Goal: Task Accomplishment & Management: Manage account settings

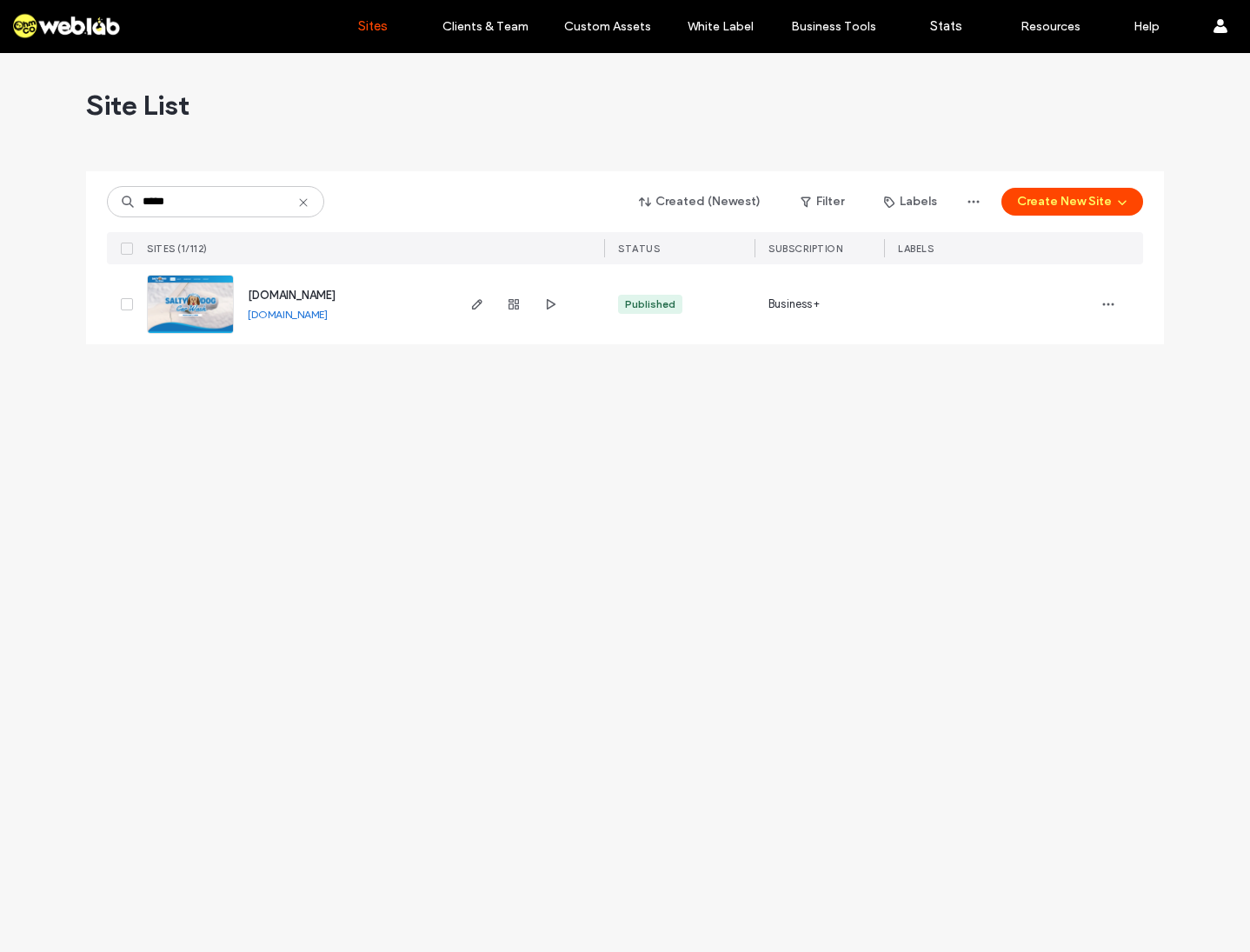
type input "*****"
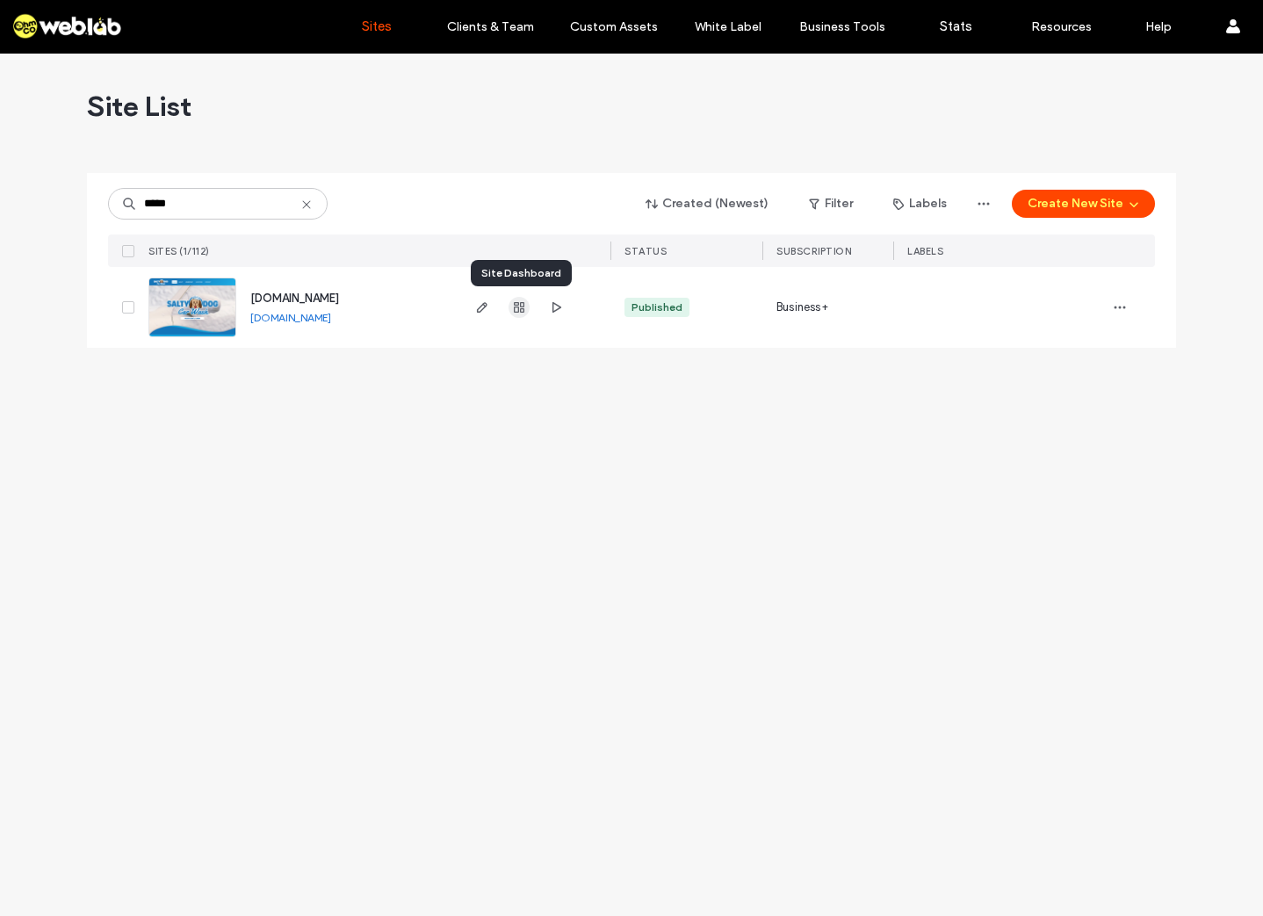
click at [522, 308] on use "button" at bounding box center [519, 307] width 11 height 11
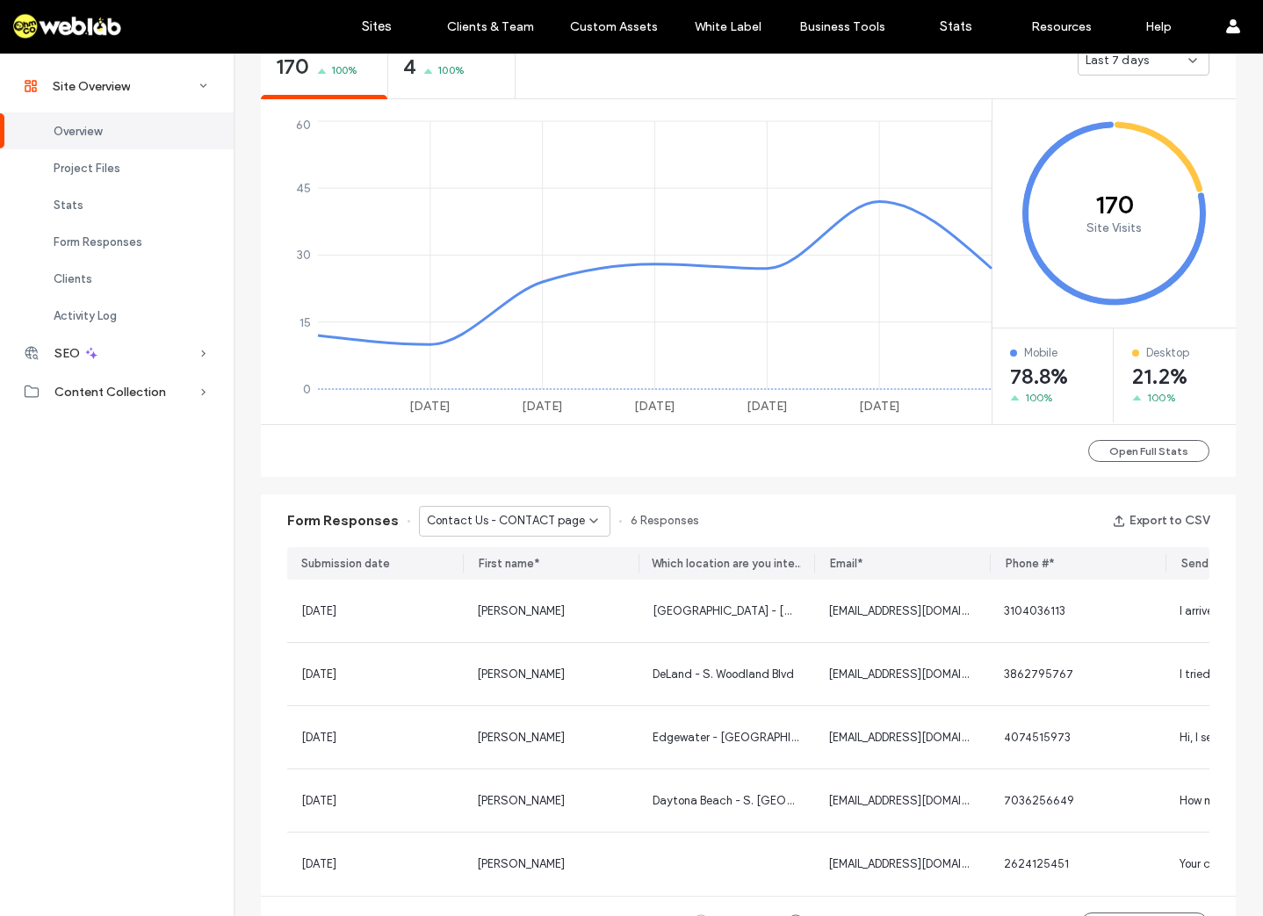
scroll to position [1054, 0]
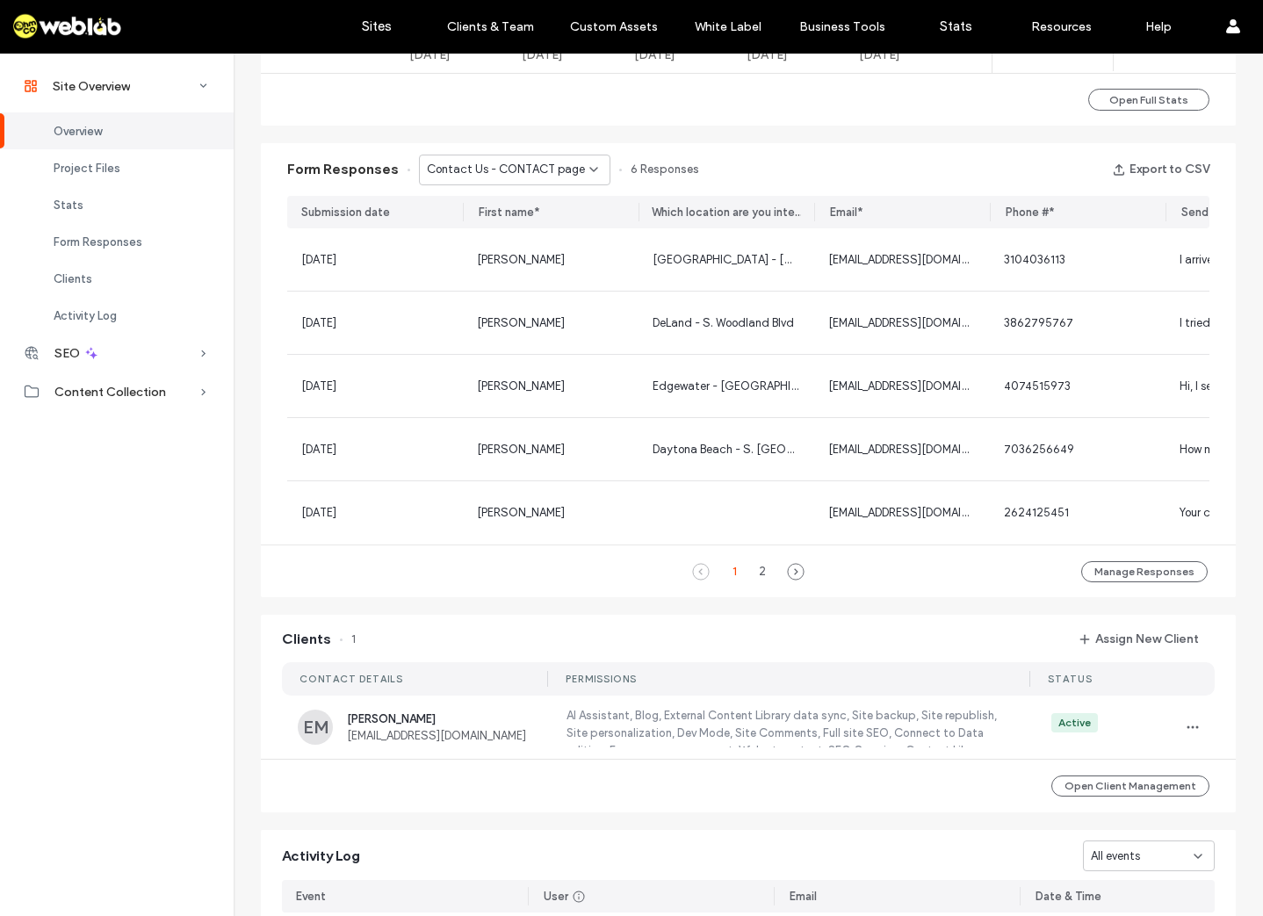
click at [526, 176] on span "Contact Us - CONTACT page" at bounding box center [506, 170] width 158 height 18
click at [528, 229] on span "Get A Quote - DETAILING page" at bounding box center [499, 232] width 162 height 18
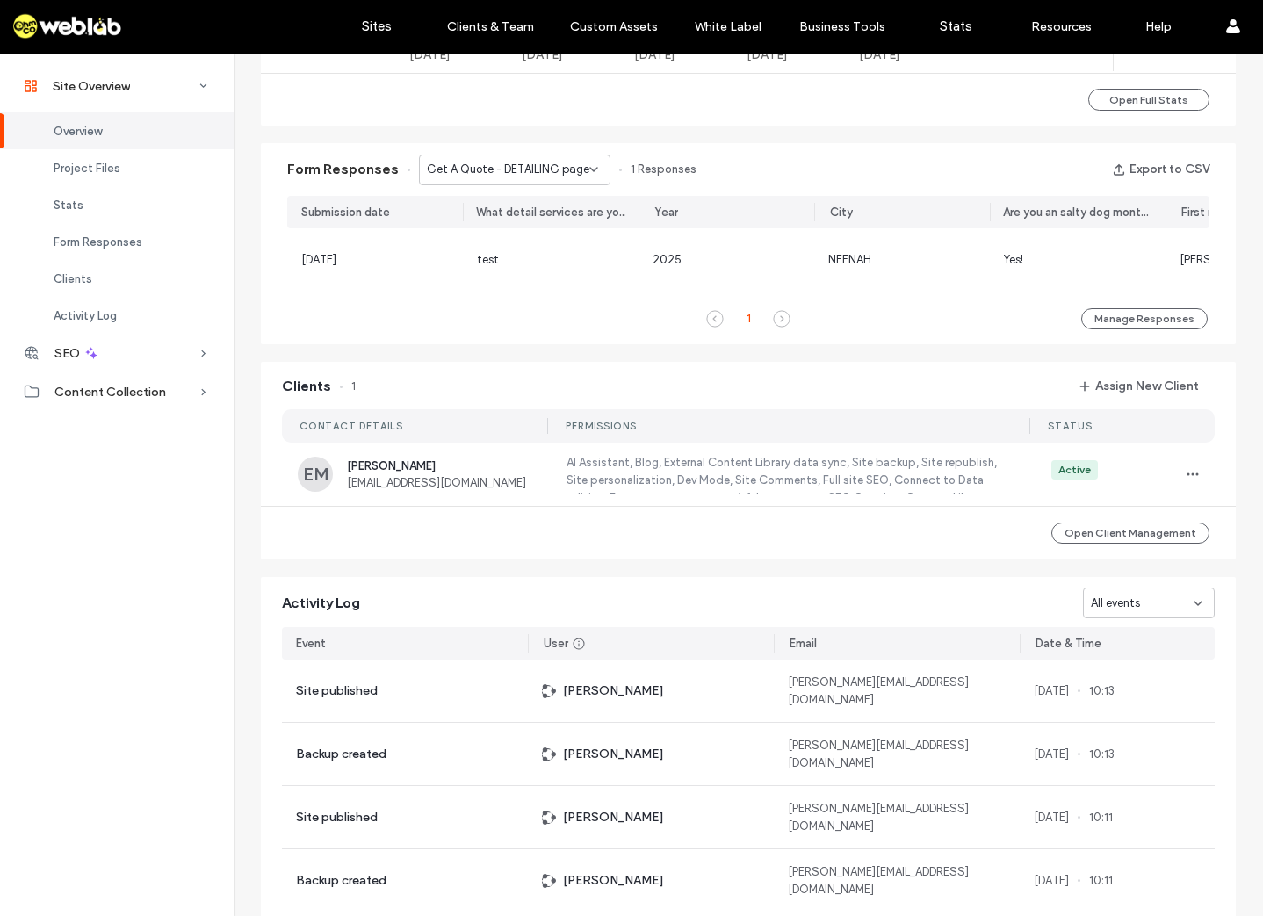
click at [538, 183] on div "Get A Quote - DETAILING page" at bounding box center [514, 170] width 191 height 31
click at [539, 205] on span "Contact Us - CONTACT page" at bounding box center [497, 201] width 158 height 18
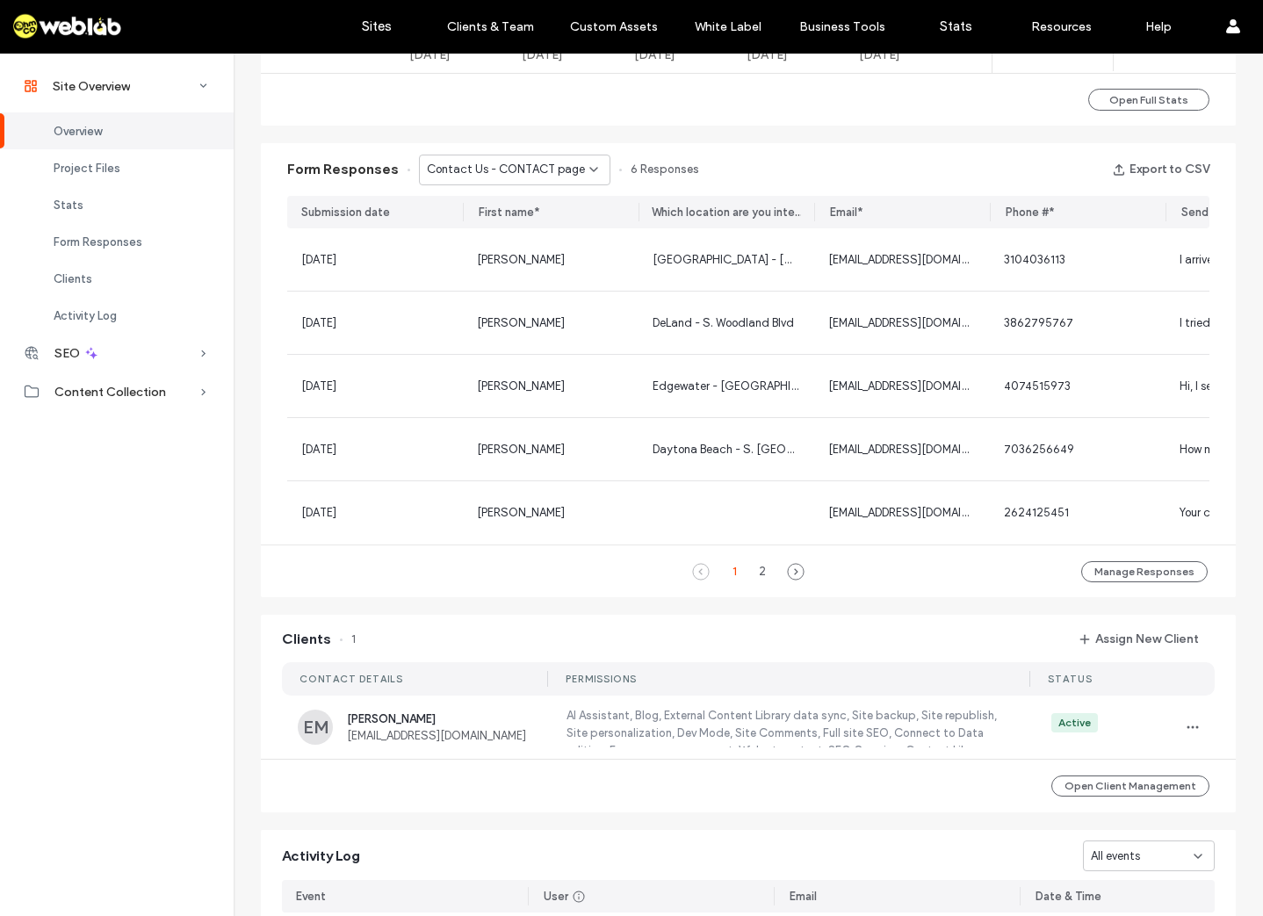
click at [534, 170] on span "Contact Us - CONTACT page" at bounding box center [506, 170] width 158 height 18
click at [776, 162] on div "Form Responses Contact Us - CONTACT page 6 Responses Export to CSV" at bounding box center [748, 169] width 975 height 53
click at [790, 579] on use at bounding box center [796, 571] width 16 height 16
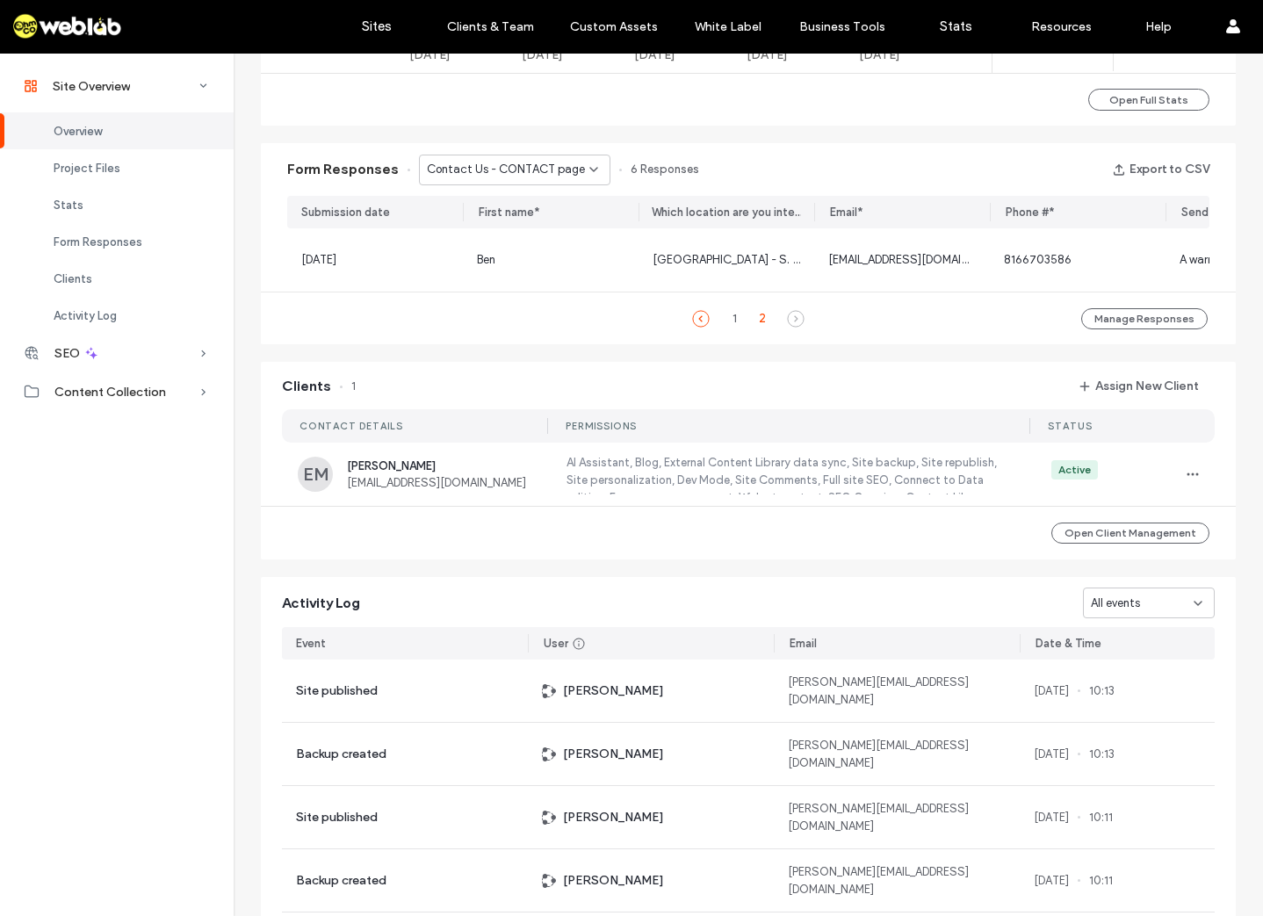
click at [692, 328] on icon at bounding box center [701, 319] width 18 height 18
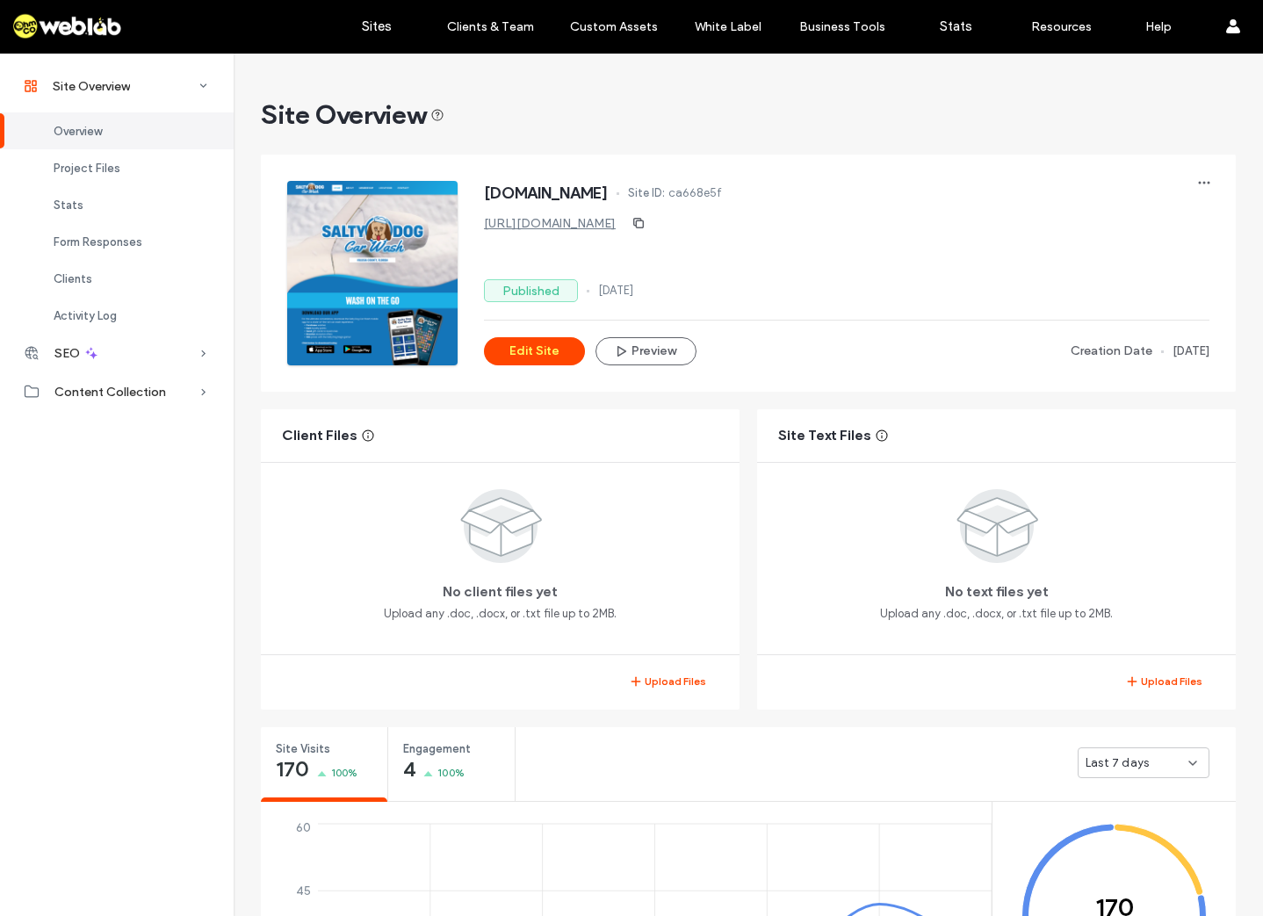
click at [406, 244] on div at bounding box center [372, 273] width 170 height 184
click at [541, 226] on link "[URL][DOMAIN_NAME]" at bounding box center [550, 223] width 132 height 15
click at [535, 355] on button "Edit Site" at bounding box center [534, 351] width 101 height 28
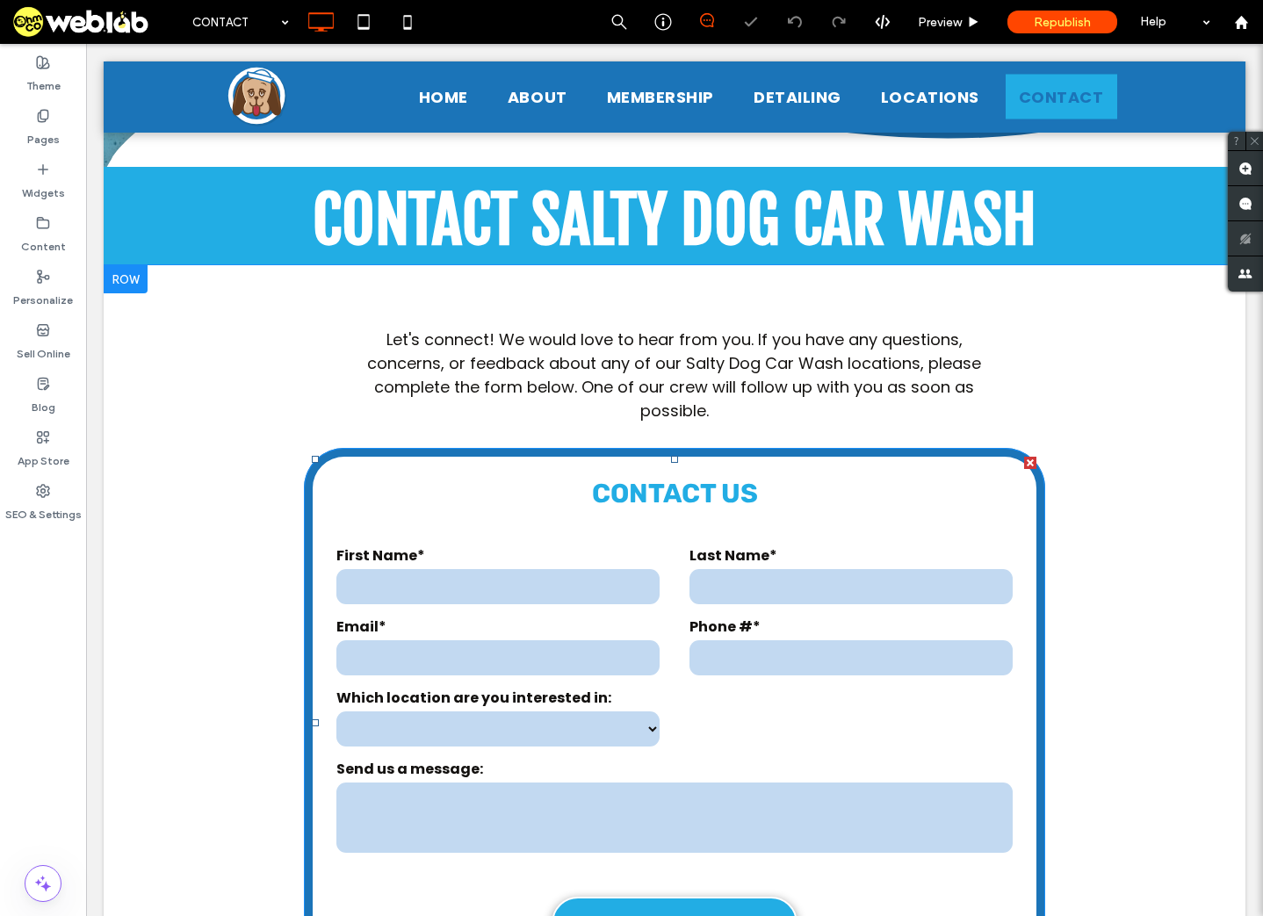
click at [675, 583] on div "Last Name*" at bounding box center [851, 576] width 353 height 62
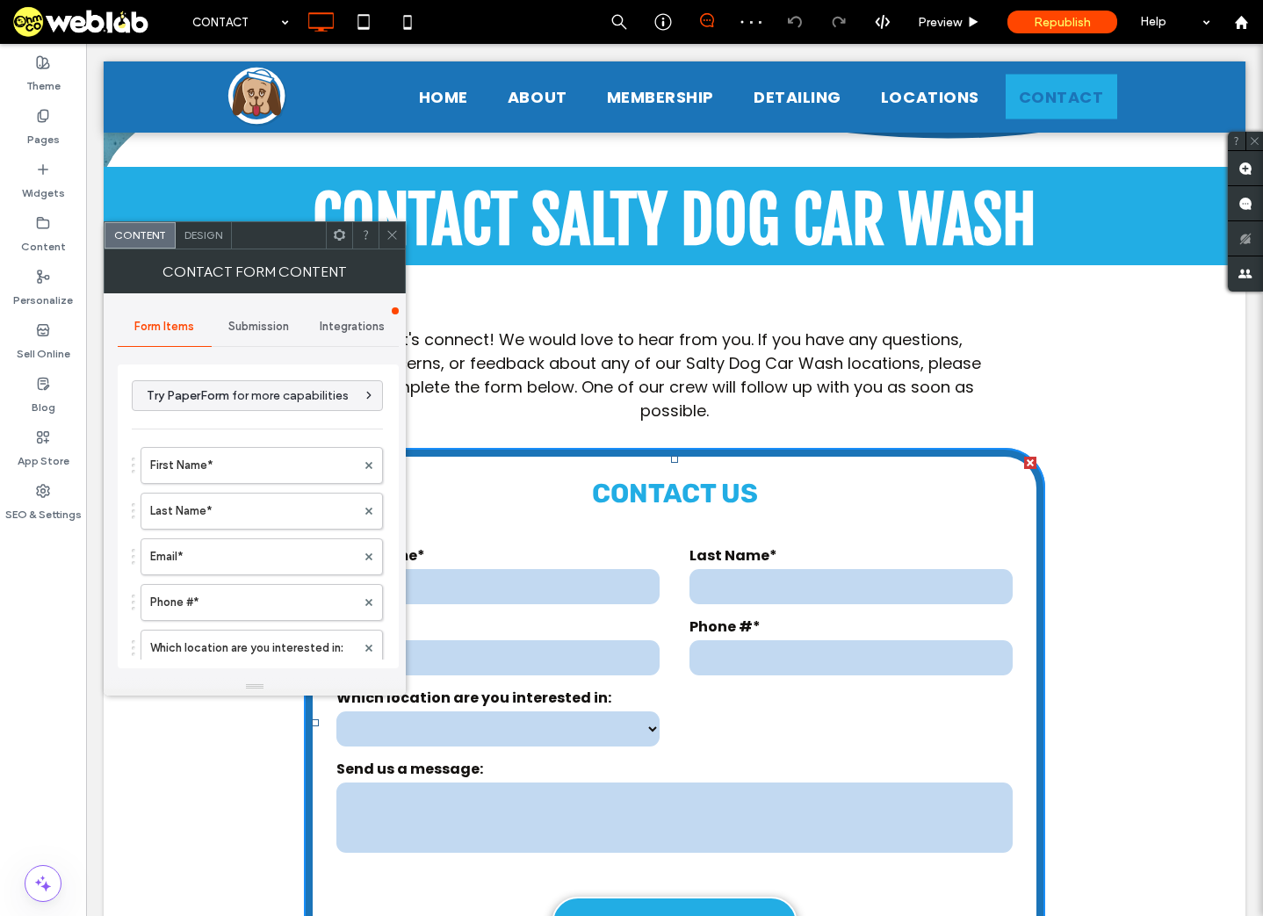
type input "******"
type input "**********"
click at [360, 328] on span "Integrations" at bounding box center [352, 327] width 65 height 14
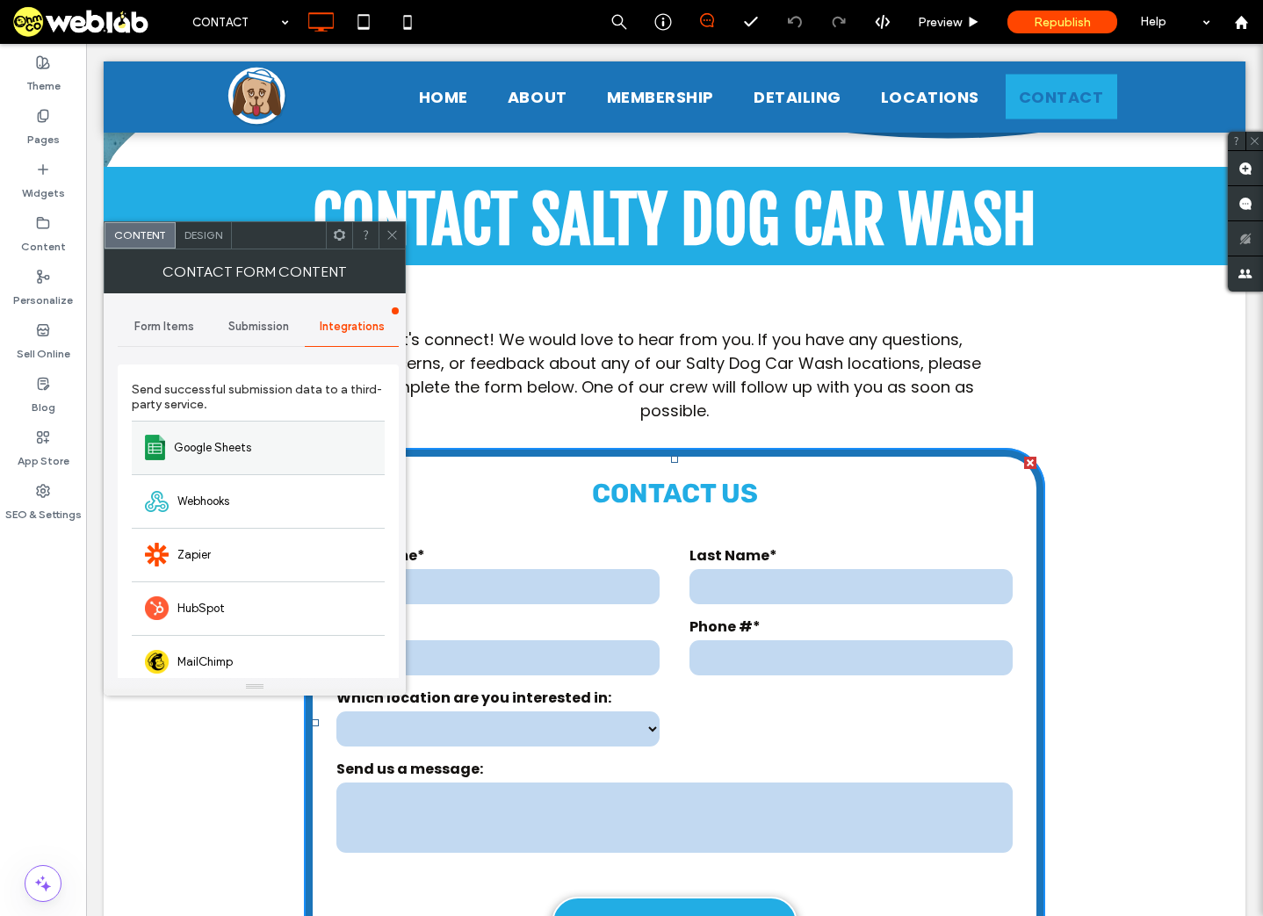
click at [234, 450] on span "Google Sheets" at bounding box center [212, 448] width 77 height 18
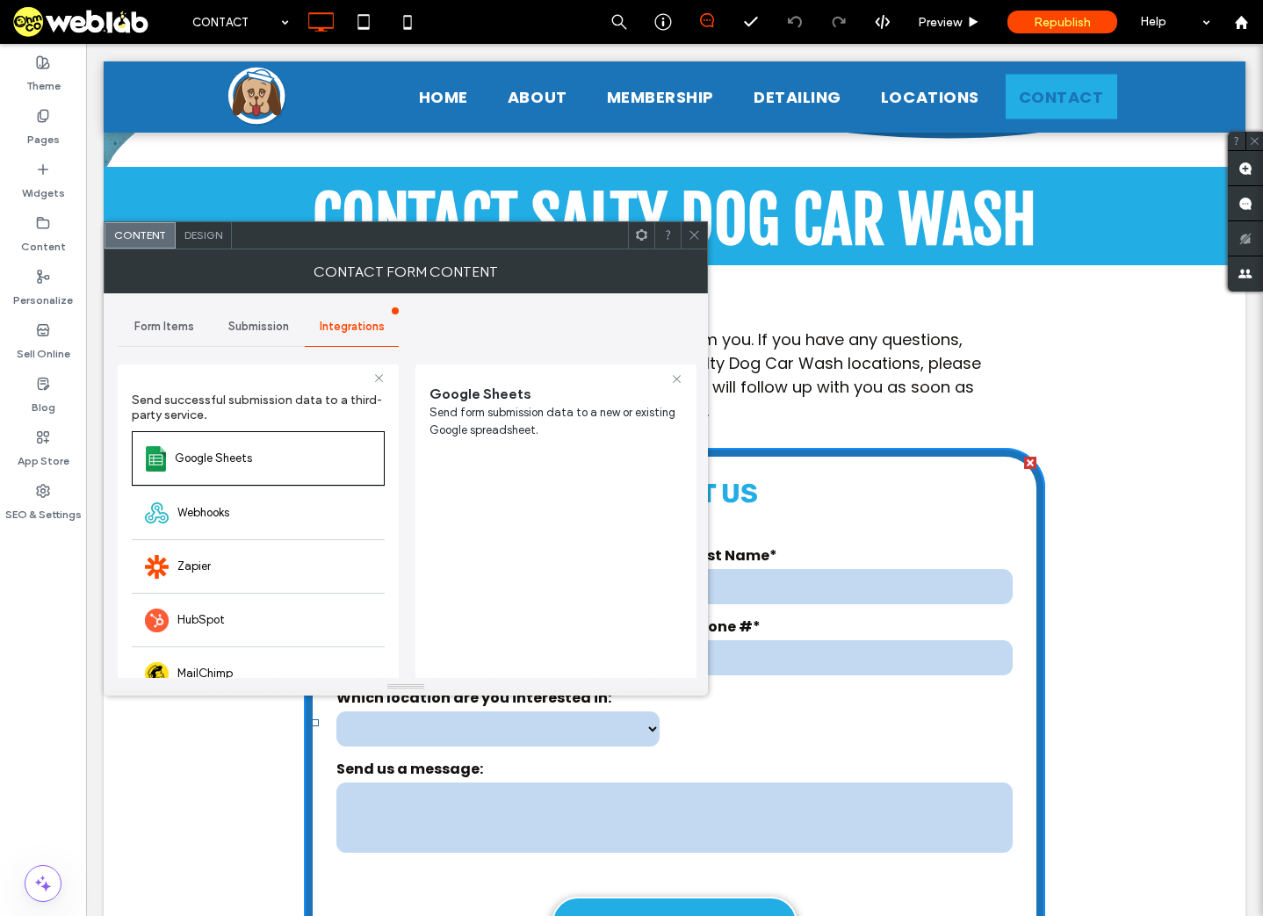
click at [697, 238] on icon at bounding box center [694, 234] width 13 height 13
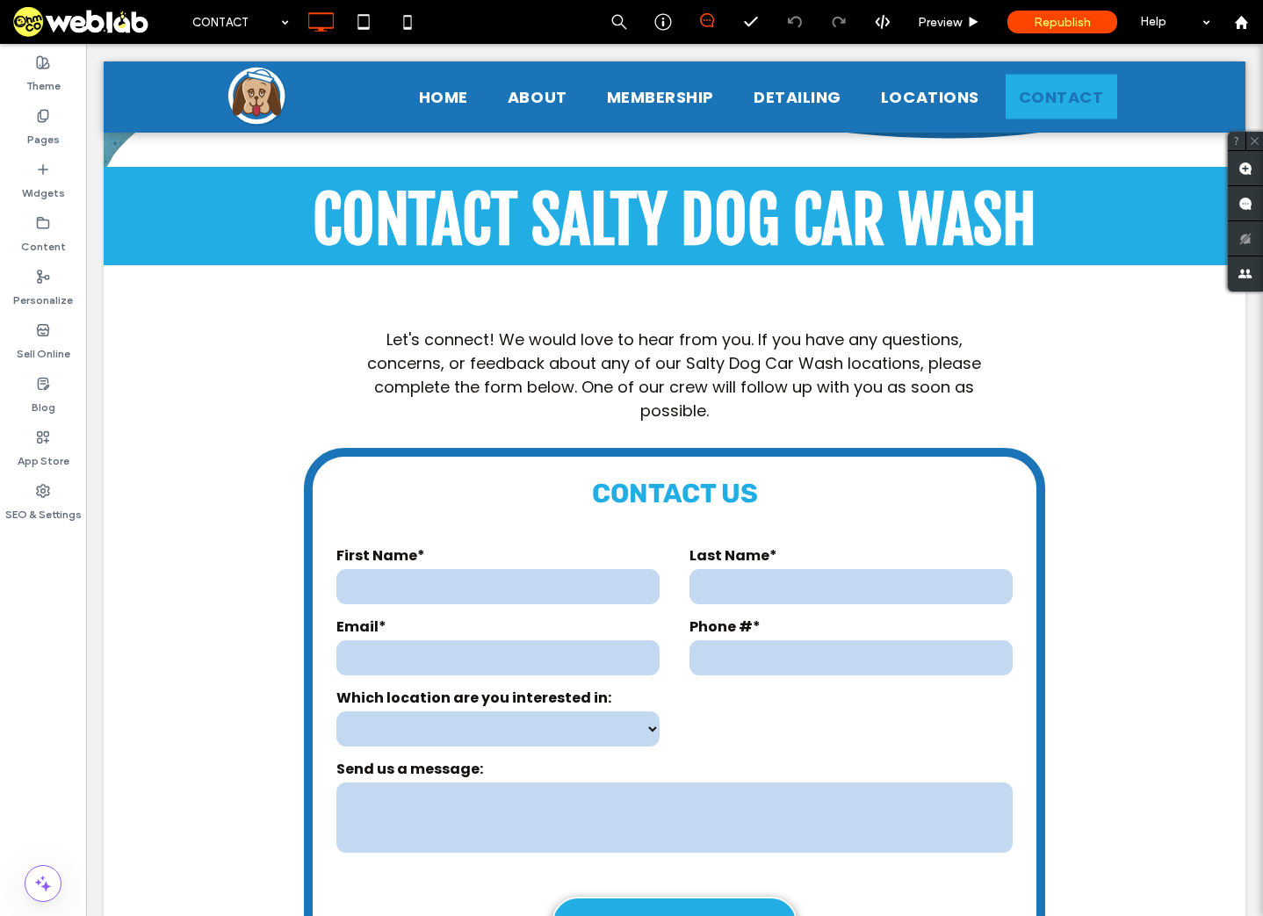
click at [707, 17] on icon at bounding box center [707, 20] width 14 height 14
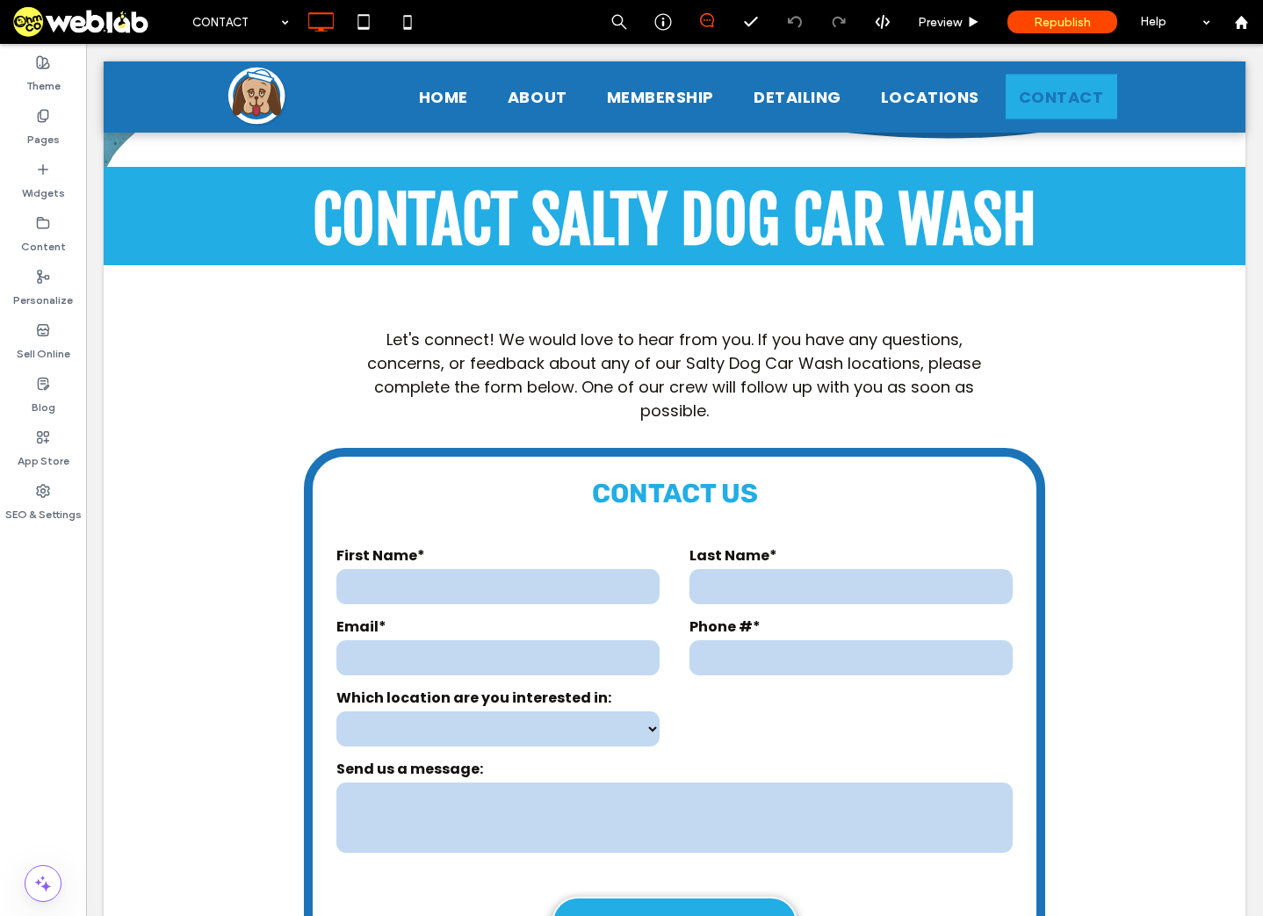
click at [707, 19] on icon at bounding box center [707, 20] width 14 height 14
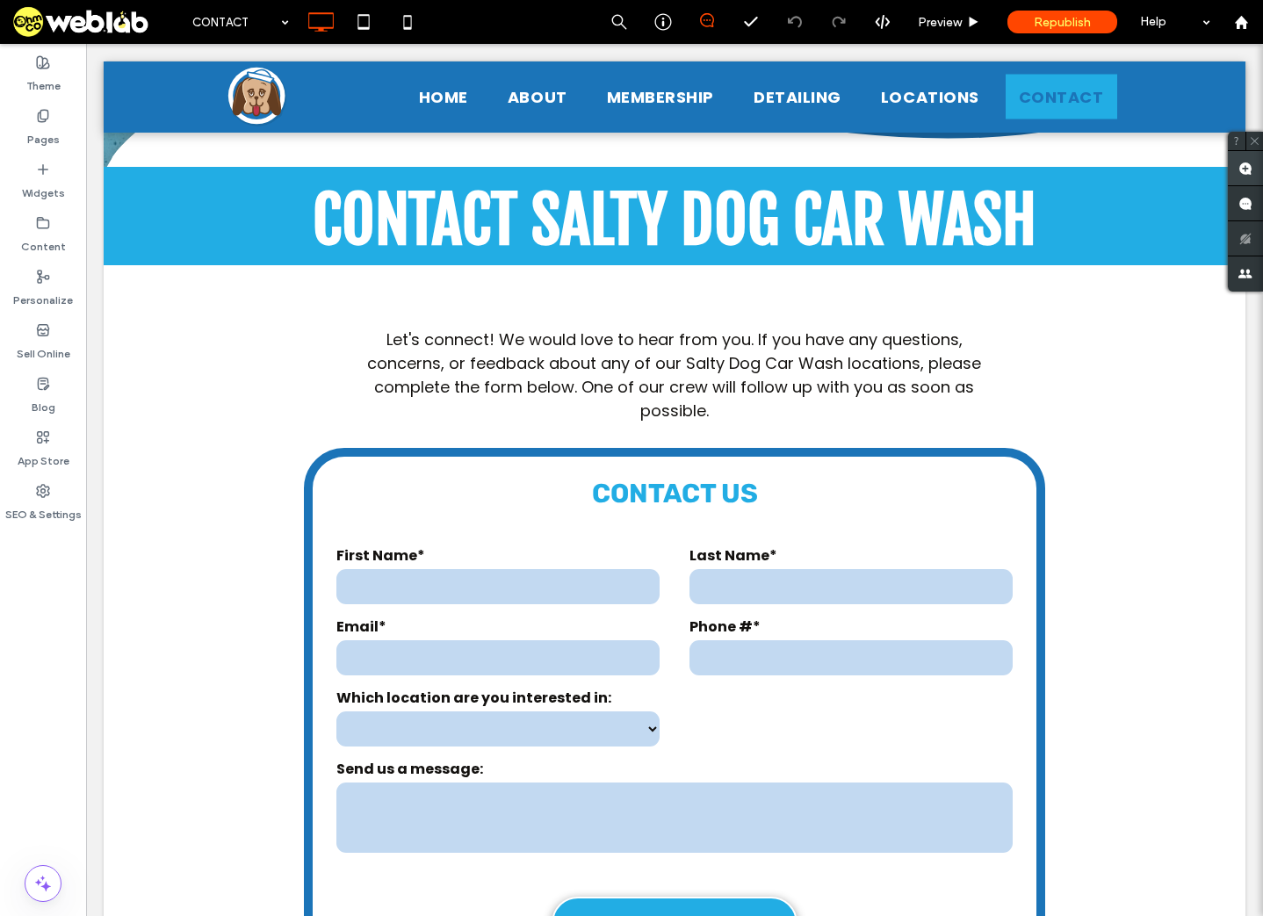
click at [1247, 169] on use at bounding box center [1245, 169] width 14 height 14
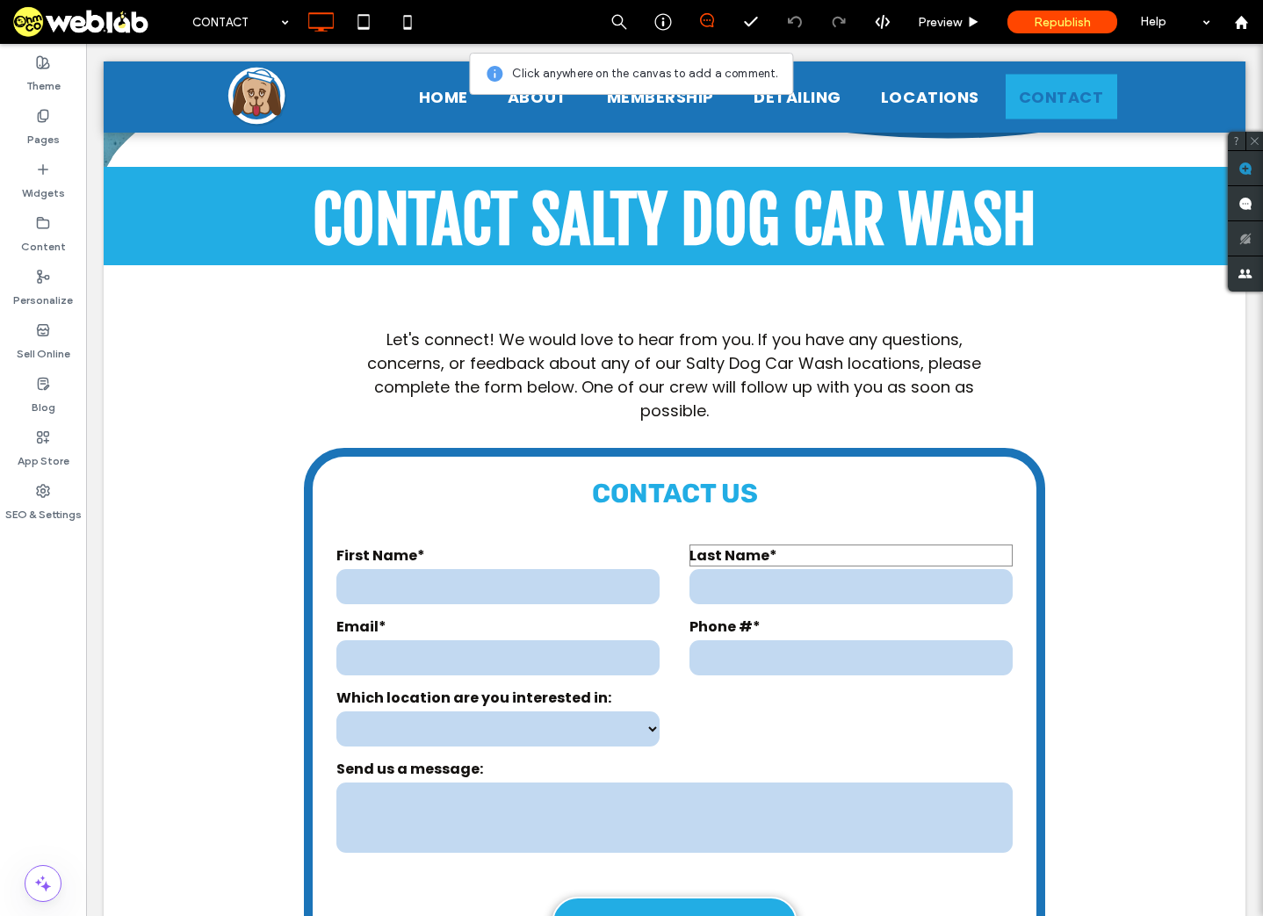
click at [725, 556] on label "Last Name*" at bounding box center [850, 556] width 323 height 22
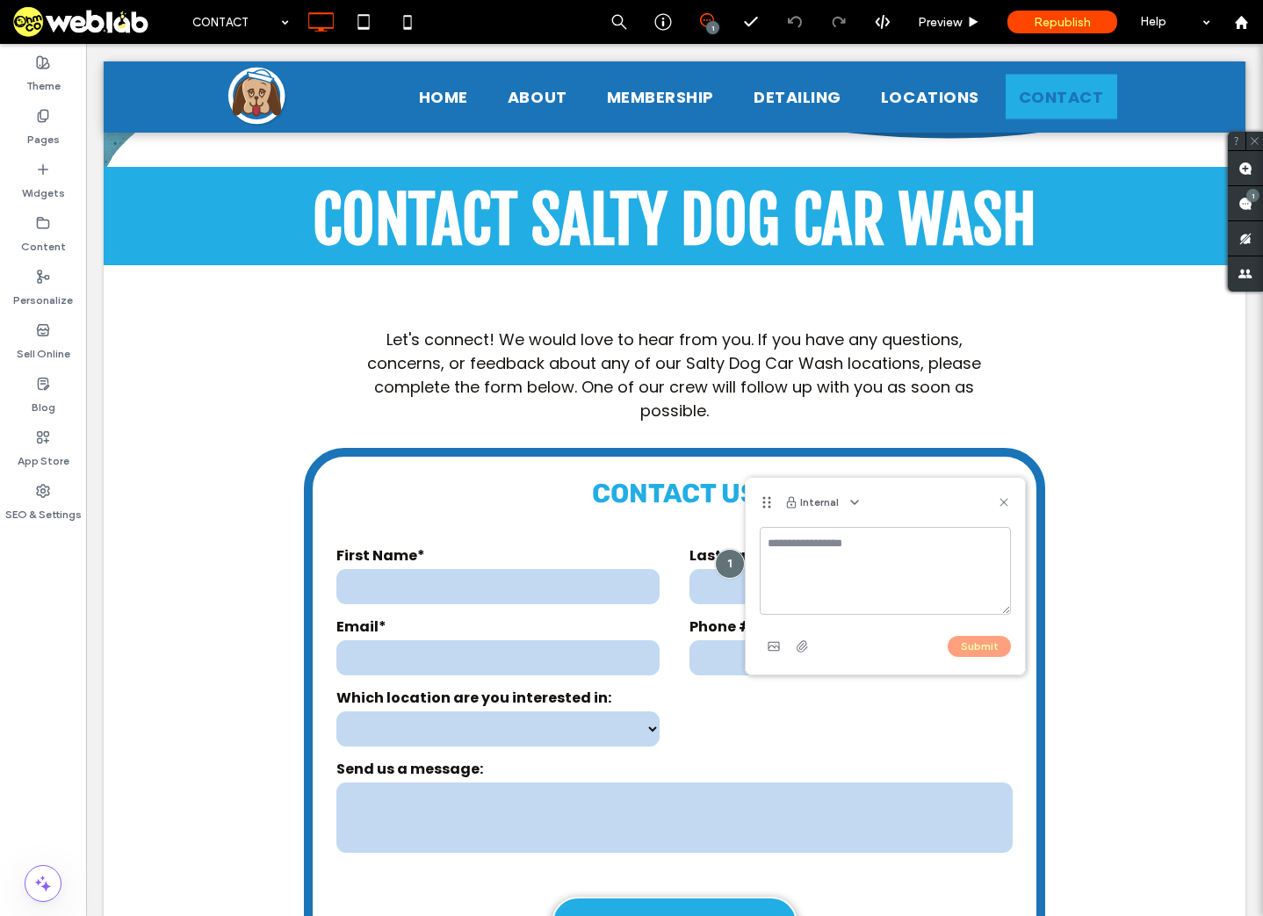
click at [855, 559] on textarea at bounding box center [885, 571] width 251 height 88
type textarea "**********"
click at [1006, 501] on use at bounding box center [1004, 502] width 8 height 8
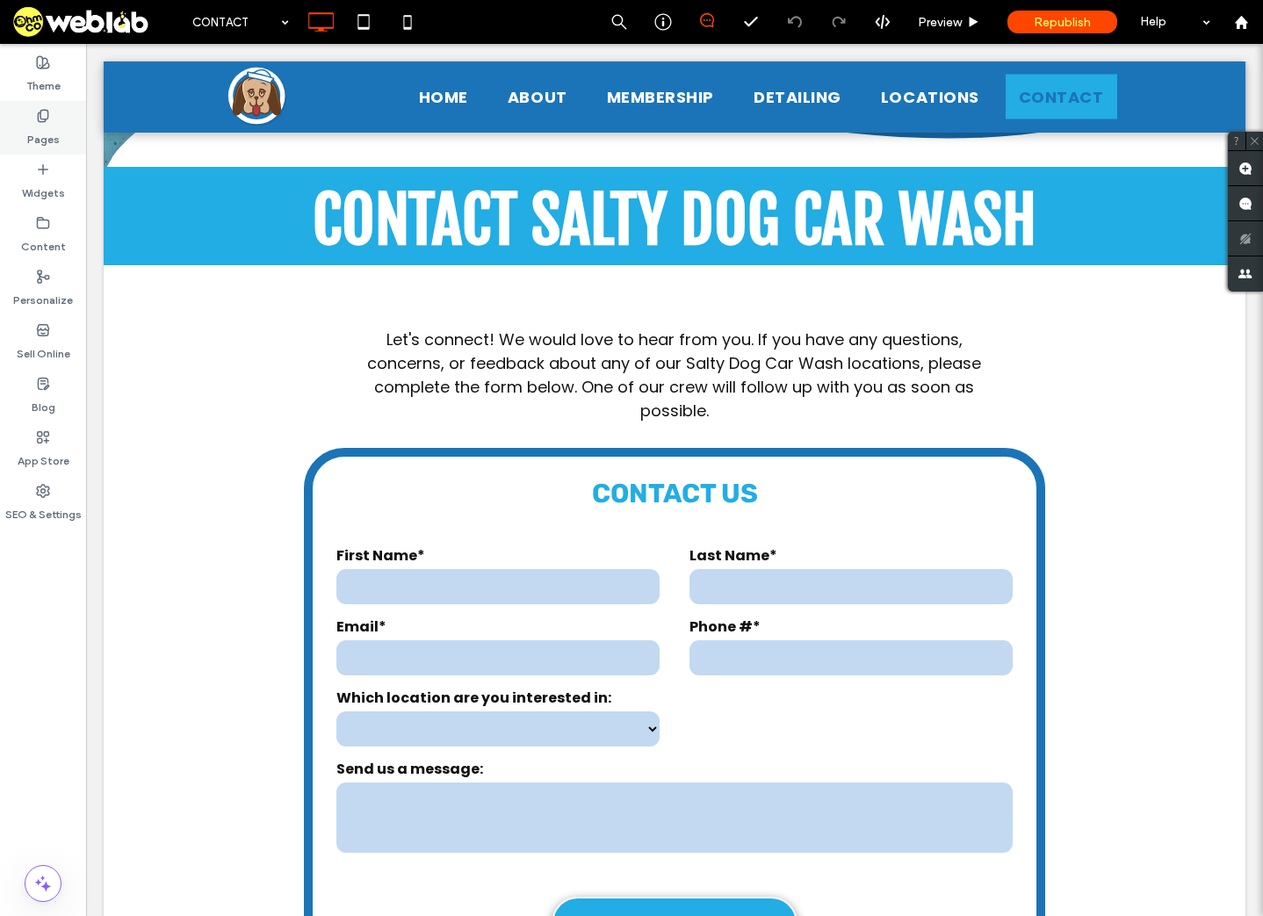
click at [47, 147] on label "Pages" at bounding box center [43, 135] width 32 height 25
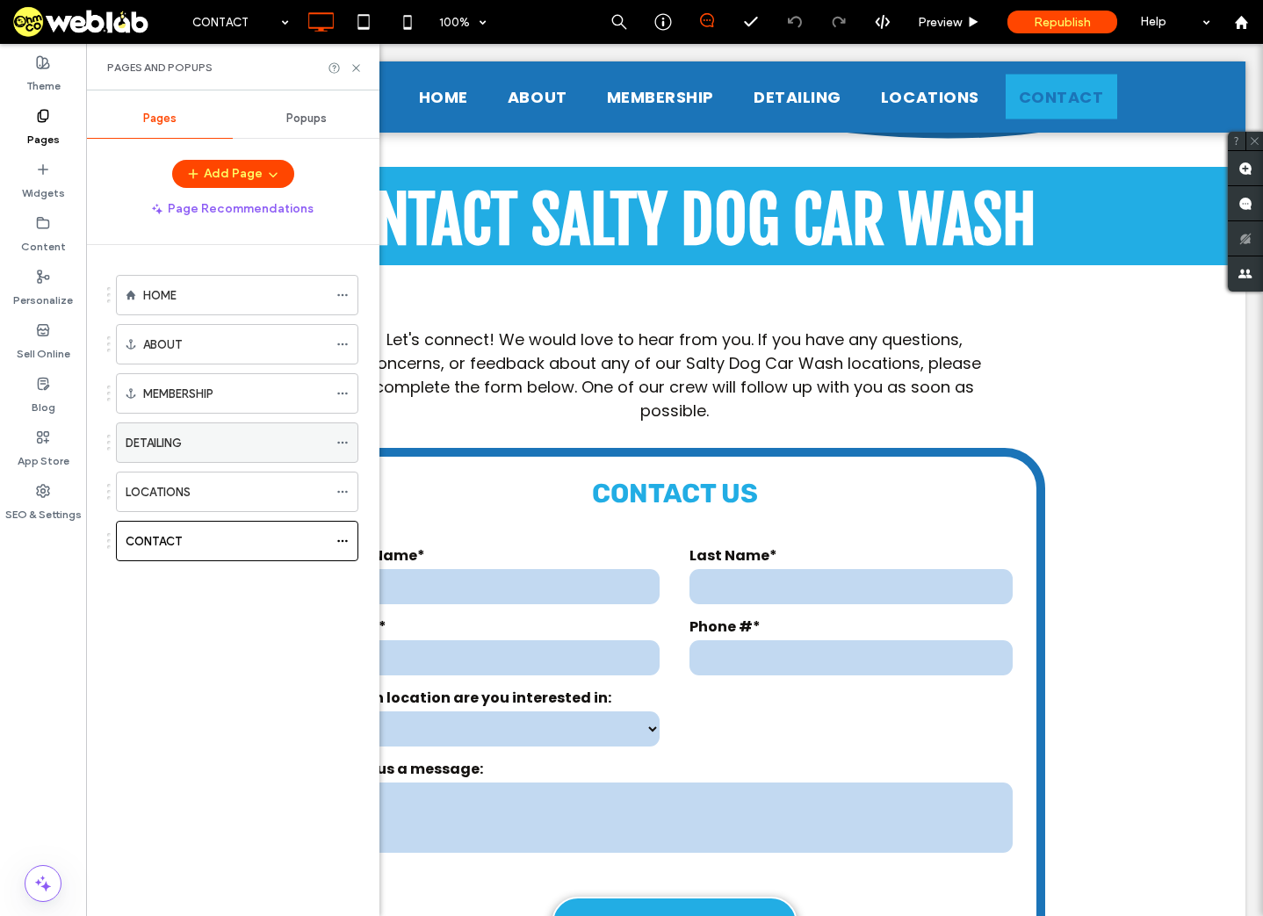
click at [216, 439] on div "DETAILING" at bounding box center [227, 443] width 202 height 18
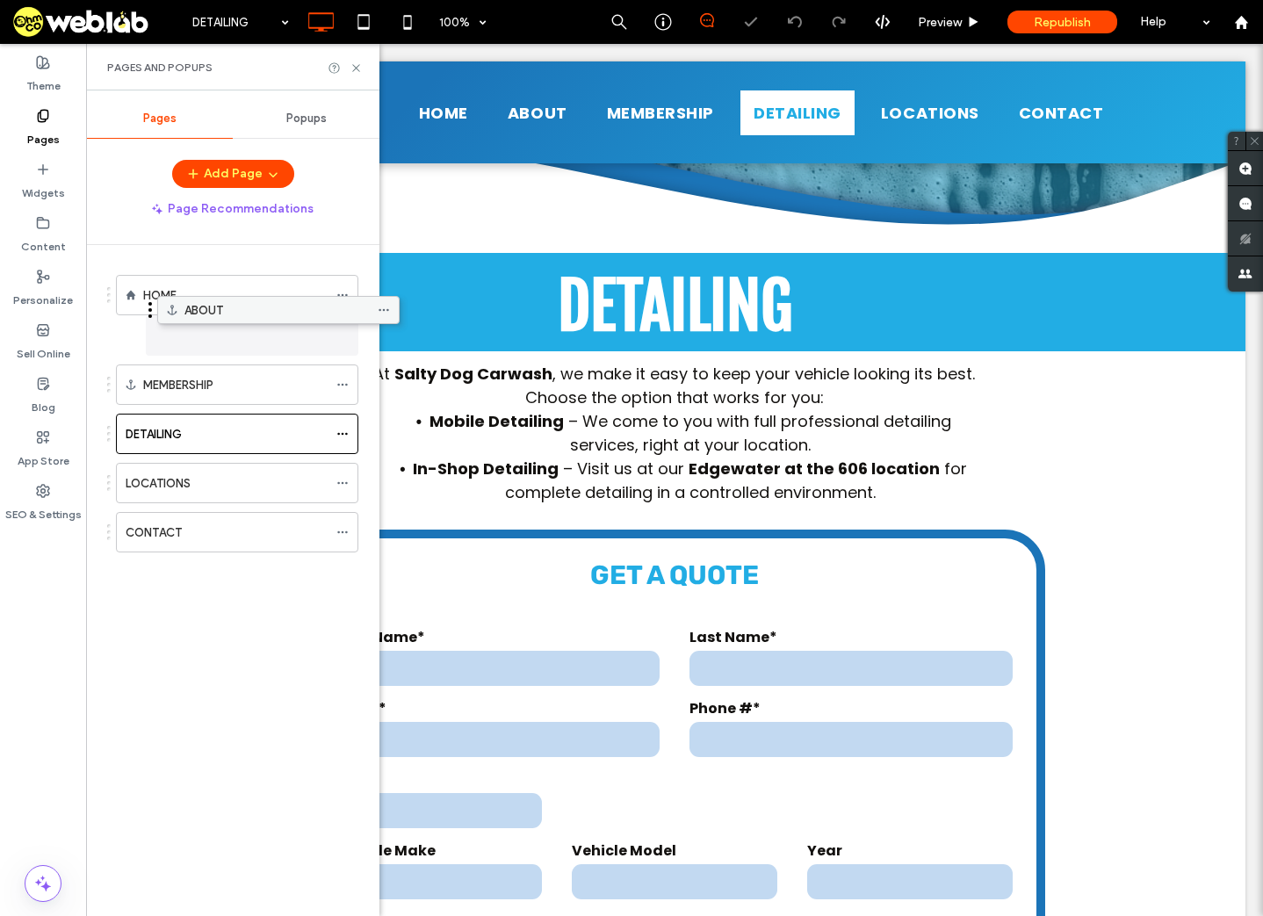
drag, startPoint x: 186, startPoint y: 349, endPoint x: 227, endPoint y: 321, distance: 49.9
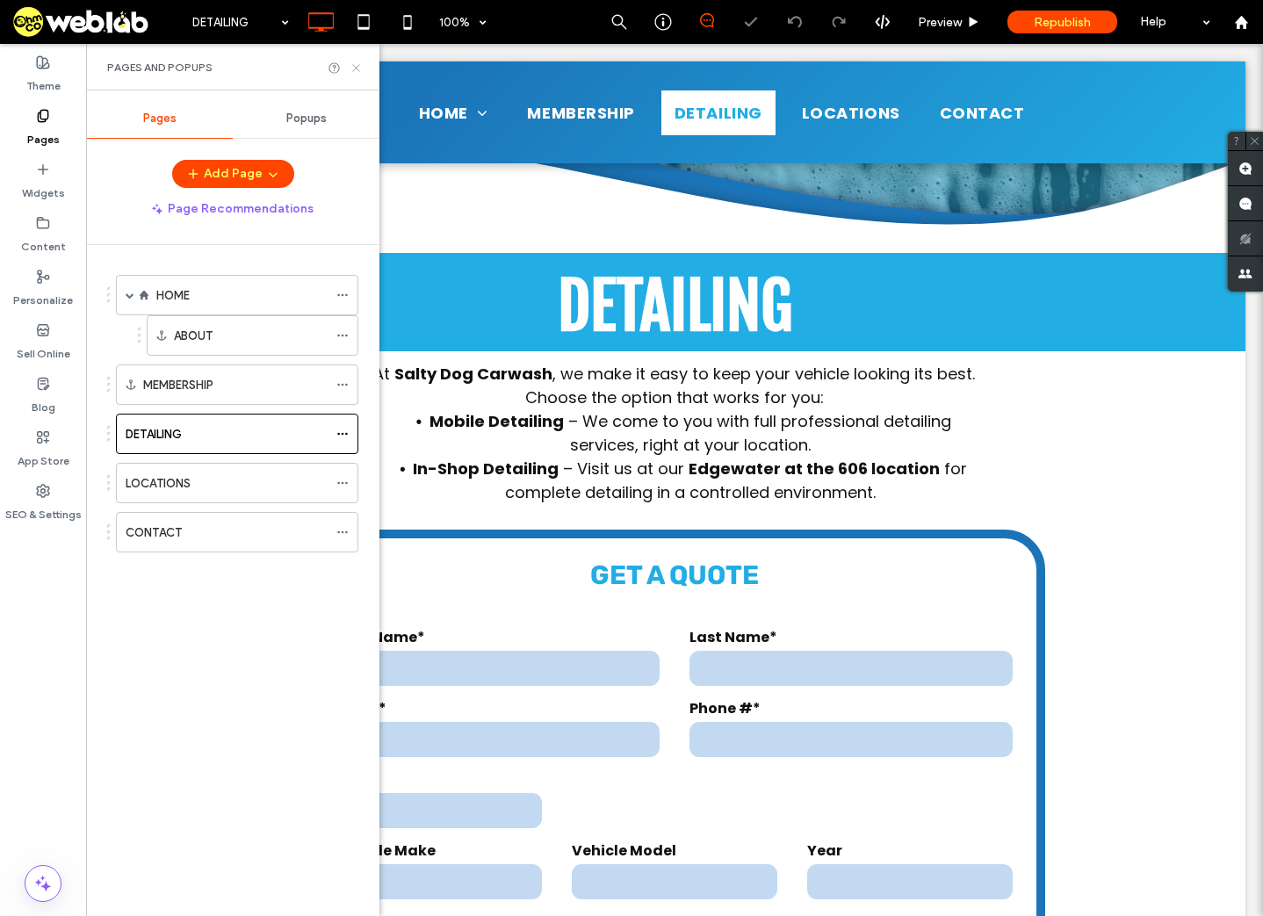
click at [356, 65] on icon at bounding box center [356, 67] width 13 height 13
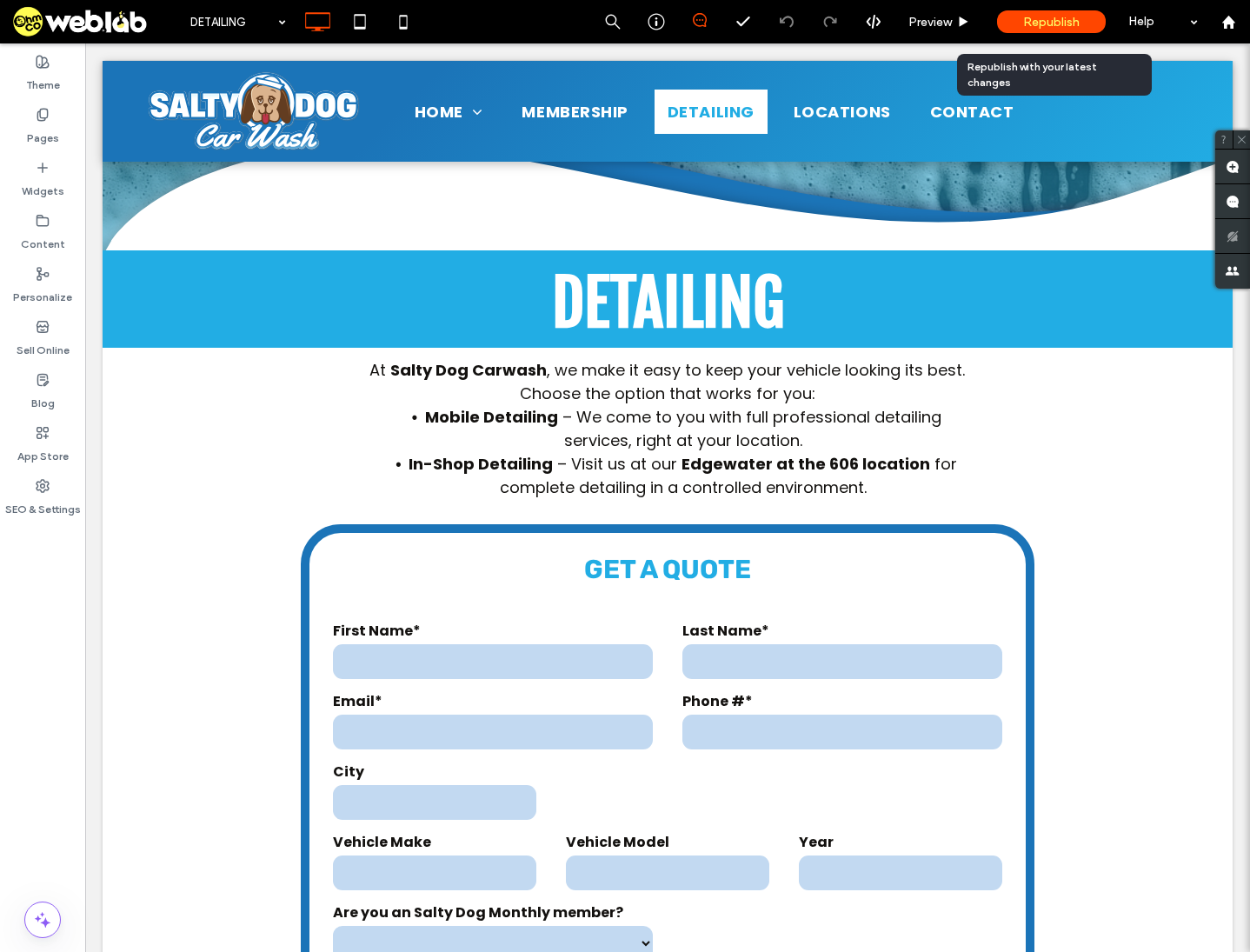
click at [1056, 24] on span "Republish" at bounding box center [1051, 22] width 56 height 15
